Goal: Find specific page/section: Find specific page/section

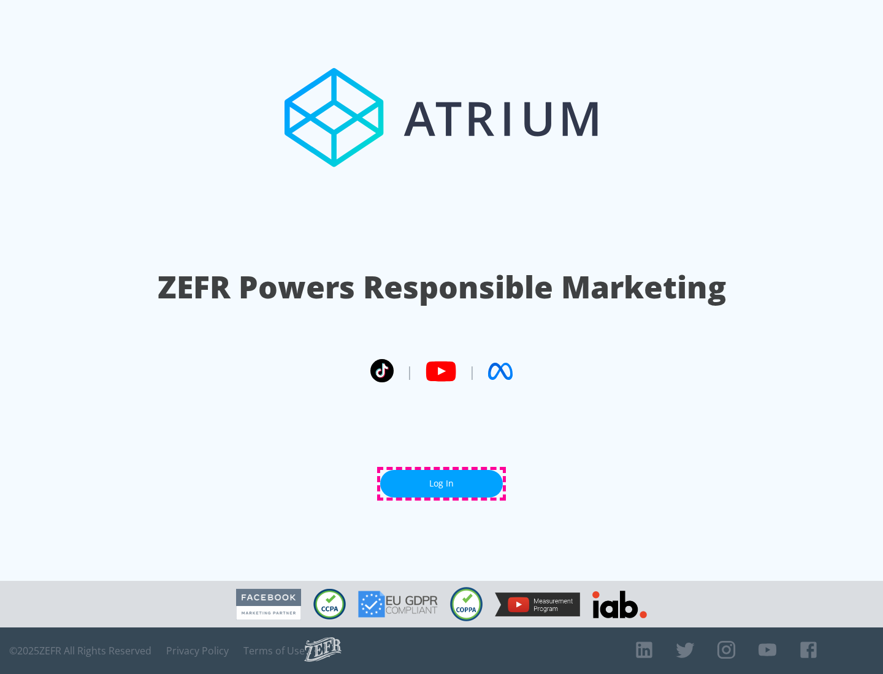
click at [441, 484] on link "Log In" at bounding box center [441, 484] width 123 height 28
